Goal: Transaction & Acquisition: Download file/media

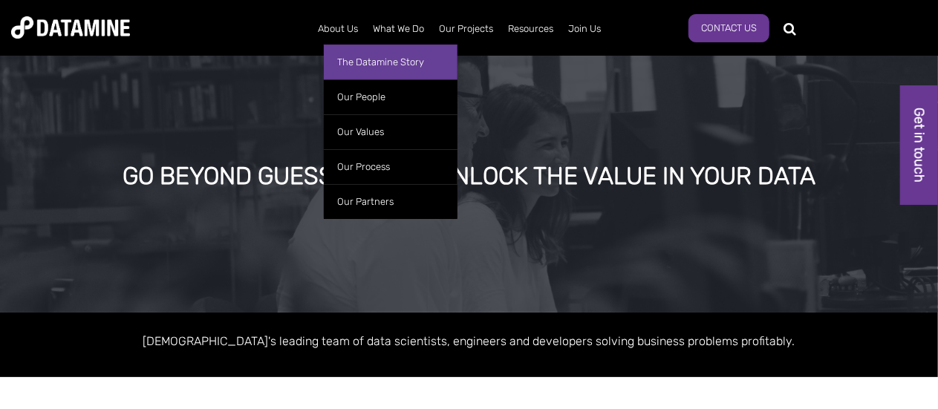
click at [348, 61] on link "The Datamine Story" at bounding box center [391, 62] width 134 height 35
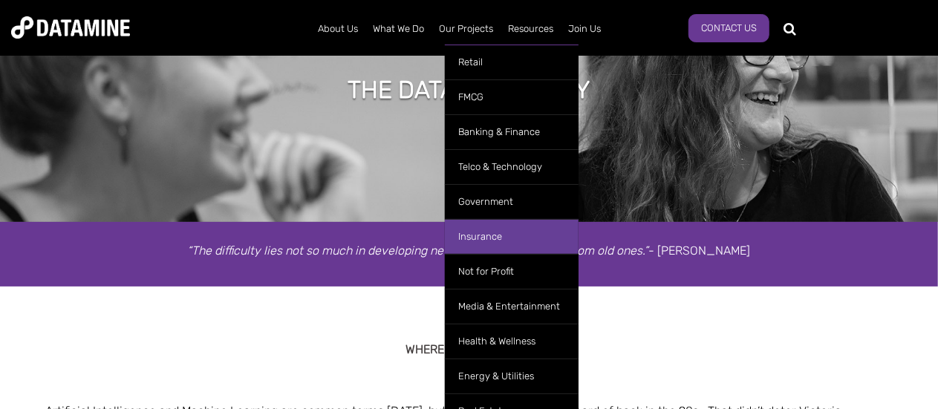
scroll to position [74, 0]
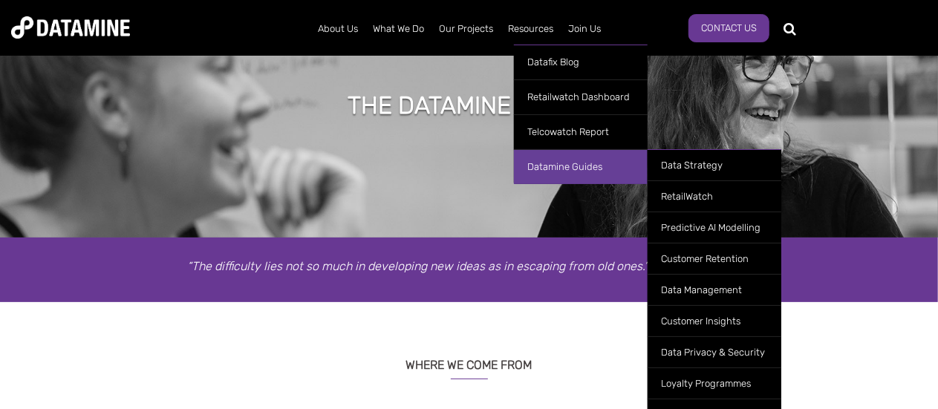
click at [563, 169] on link "Datamine Guides" at bounding box center [581, 166] width 134 height 35
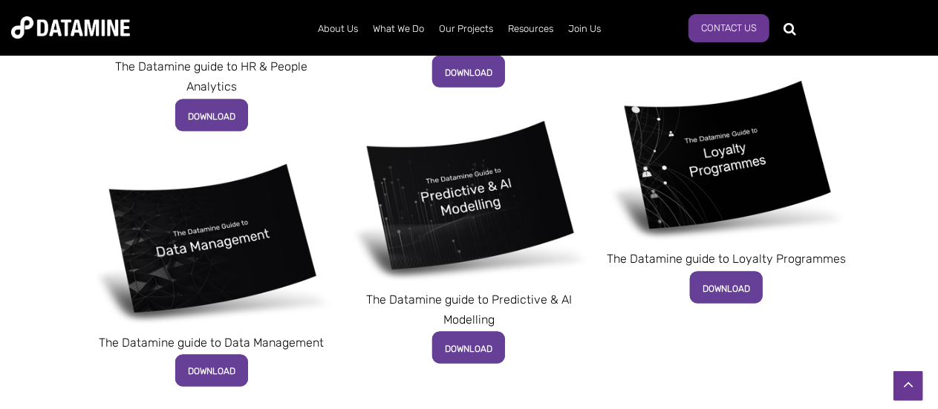
scroll to position [1040, 0]
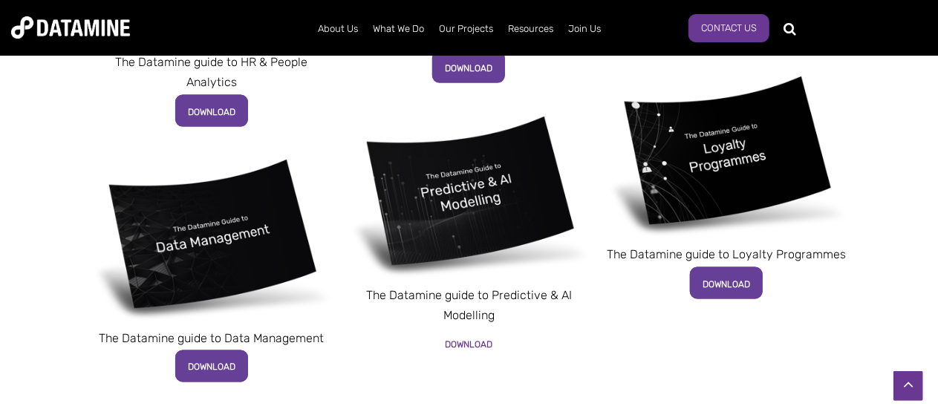
click at [461, 342] on span "DOWNLOAD" at bounding box center [469, 344] width 48 height 10
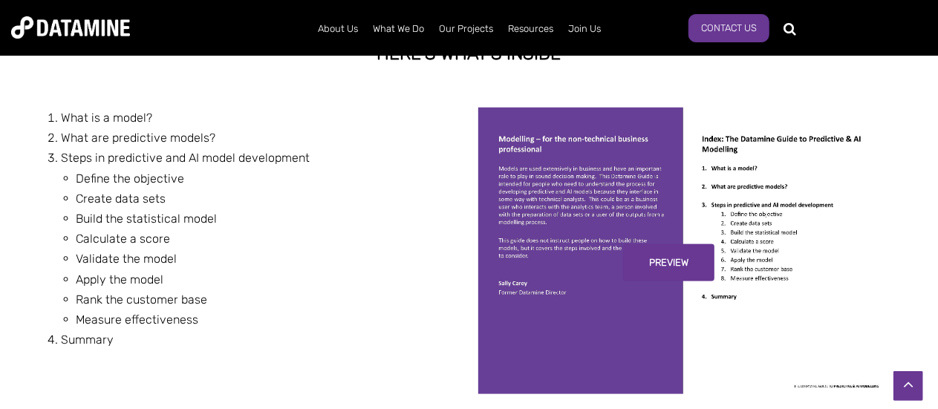
scroll to position [817, 0]
